Goal: Task Accomplishment & Management: Manage account settings

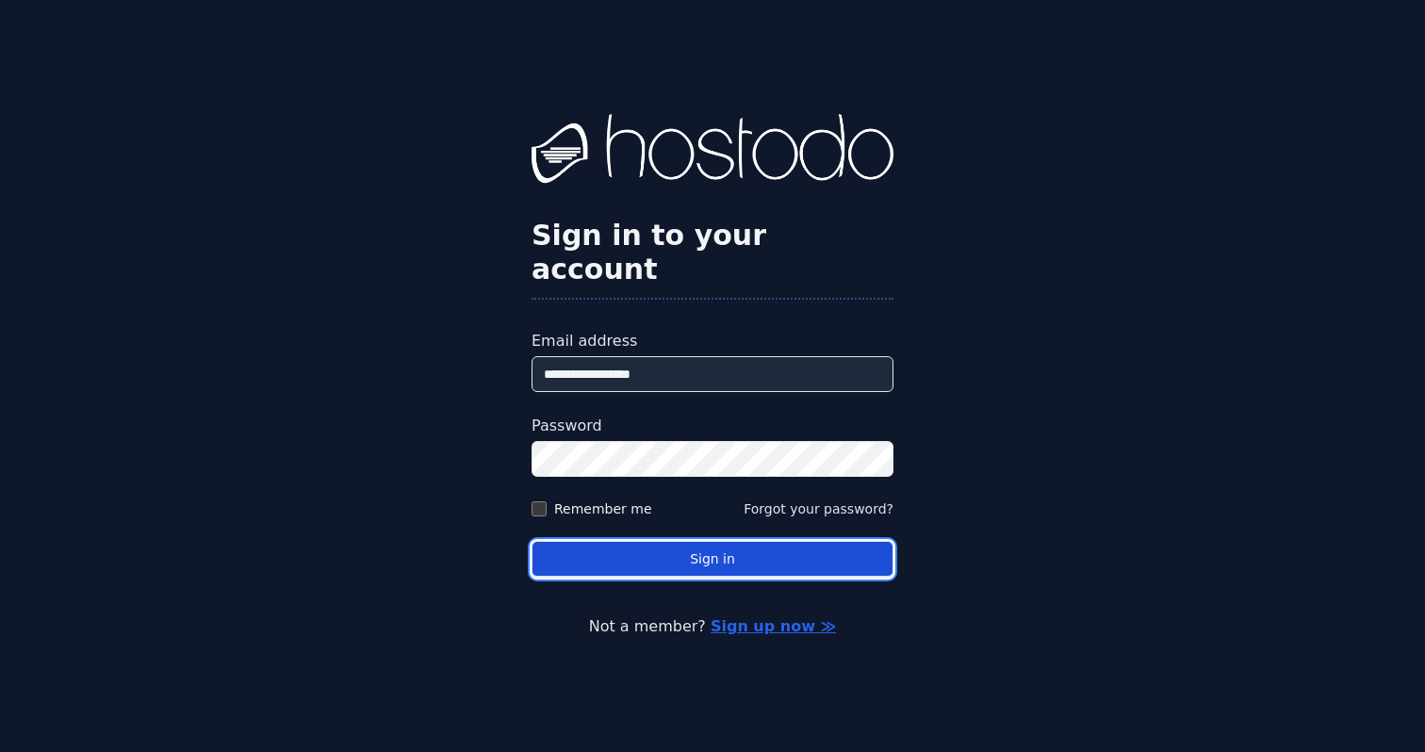
click at [648, 541] on button "Sign in" at bounding box center [713, 559] width 362 height 37
